Goal: Task Accomplishment & Management: Use online tool/utility

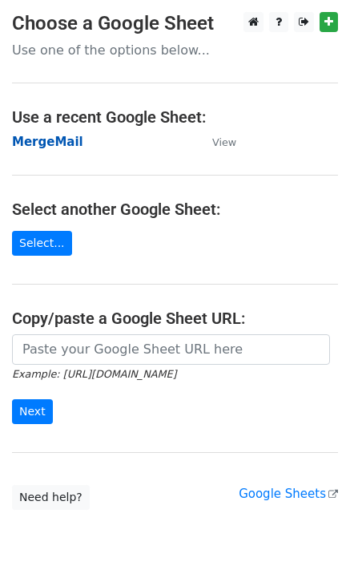
click at [52, 147] on strong "MergeMail" at bounding box center [47, 142] width 71 height 14
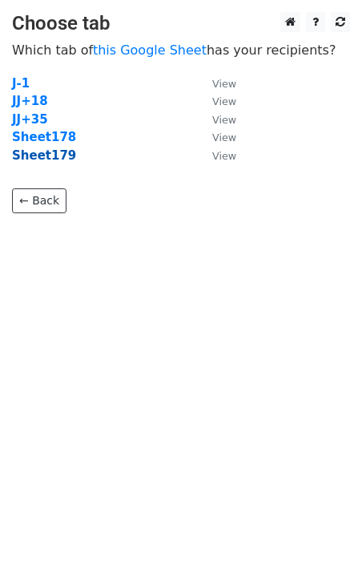
click at [52, 156] on strong "Sheet179" at bounding box center [44, 155] width 64 height 14
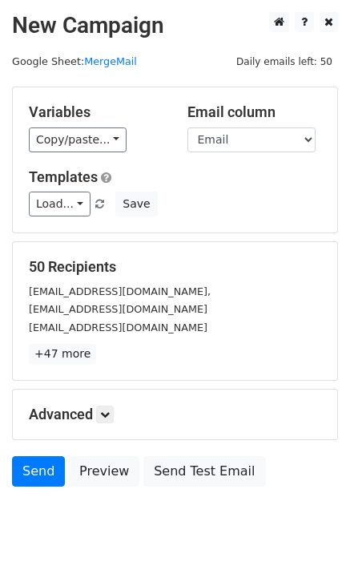
click at [57, 217] on div "Variables Copy/paste... {{Email}} Email column Email Templates Load... No Cost …" at bounding box center [175, 159] width 325 height 145
click at [63, 204] on link "Load..." at bounding box center [60, 204] width 62 height 25
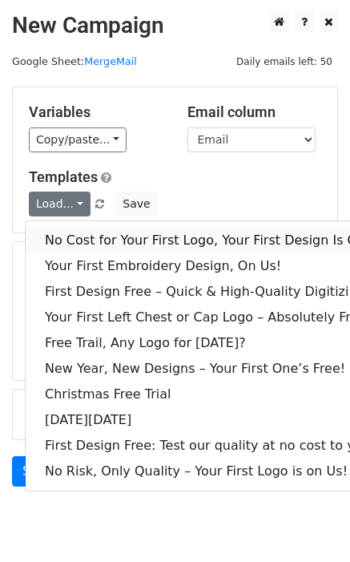
click at [82, 235] on link "No Cost for Your First Logo, Your First Design Is On Us!" at bounding box center [218, 241] width 385 height 26
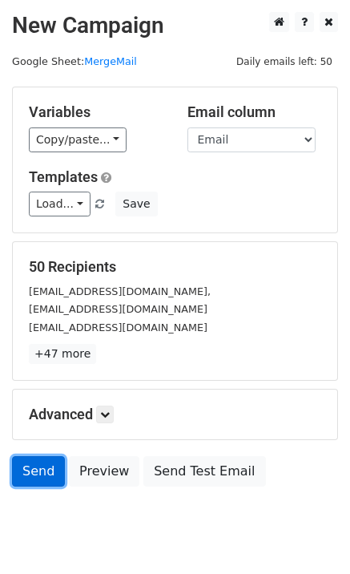
click at [26, 474] on link "Send" at bounding box center [38, 471] width 53 height 30
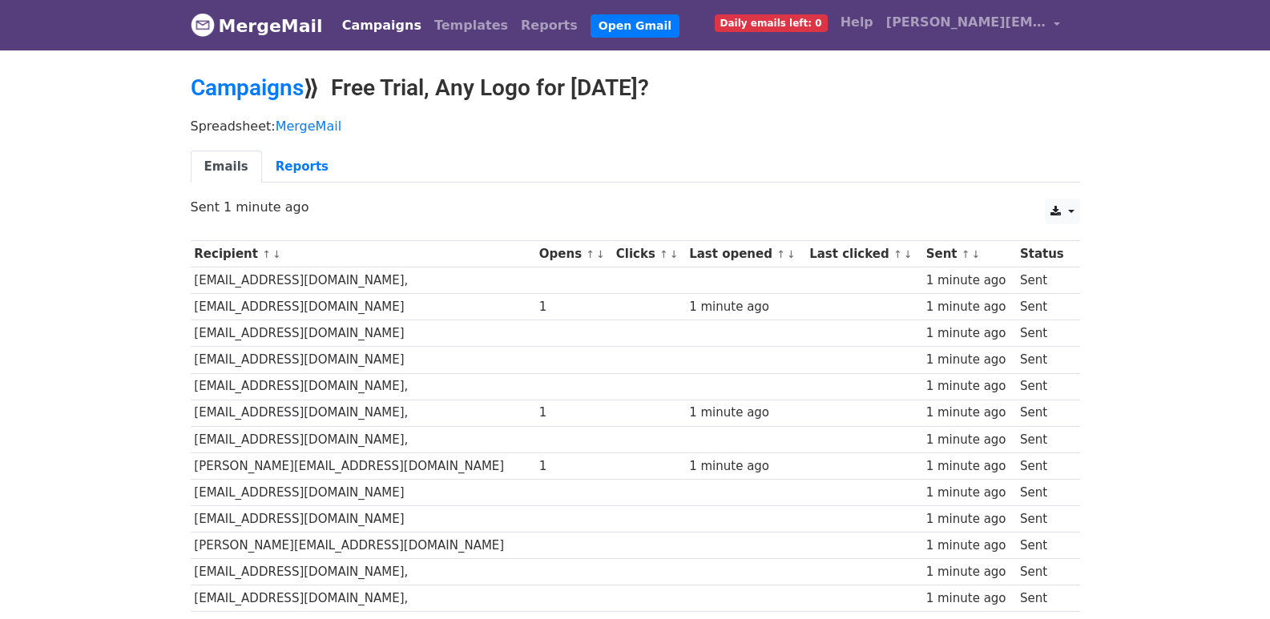
scroll to position [1115, 0]
